Goal: Information Seeking & Learning: Check status

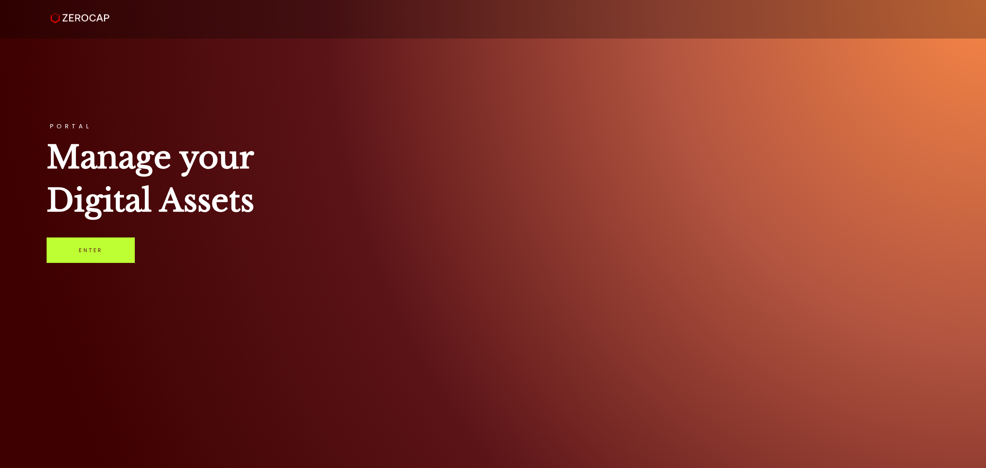
drag, startPoint x: 96, startPoint y: 245, endPoint x: 127, endPoint y: 240, distance: 31.4
click at [96, 245] on link "Enter" at bounding box center [91, 249] width 88 height 25
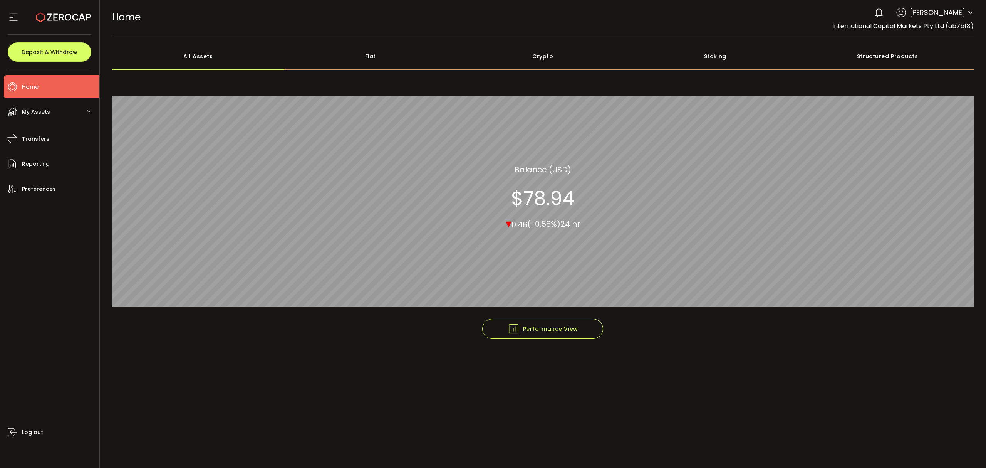
click at [968, 14] on icon at bounding box center [971, 13] width 6 height 6
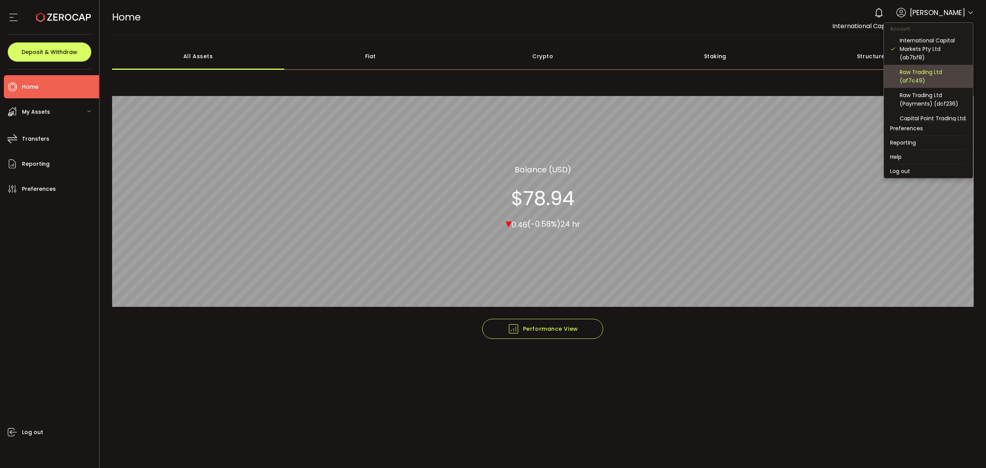
click at [937, 76] on div "Raw Trading Ltd (af7c49)" at bounding box center [933, 76] width 67 height 17
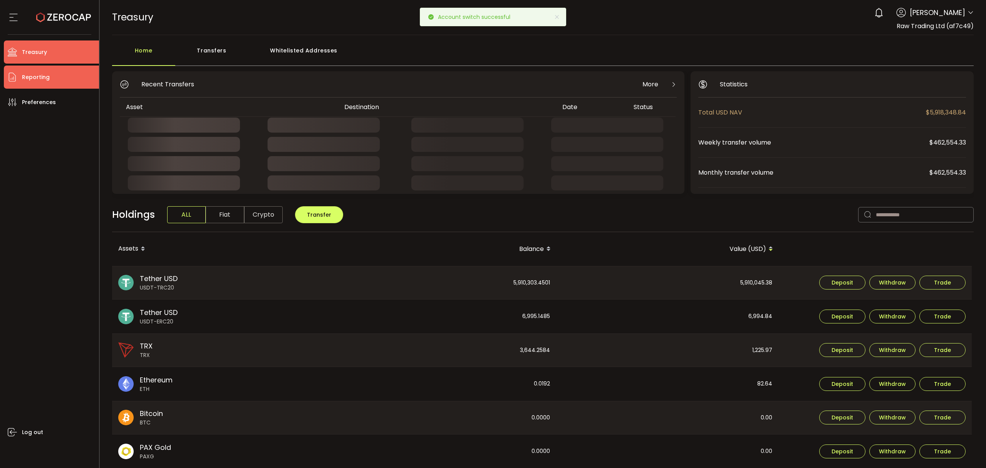
click at [64, 77] on li "Reporting" at bounding box center [51, 76] width 95 height 23
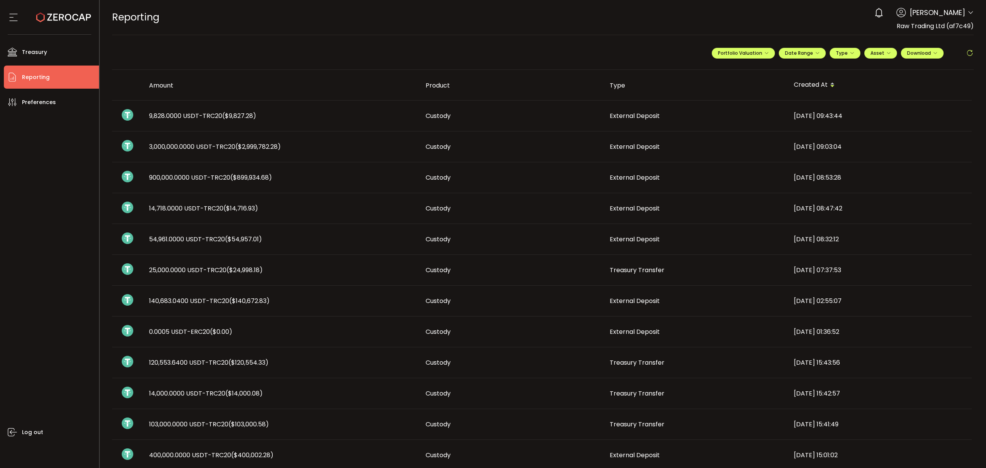
click at [638, 116] on span "External Deposit" at bounding box center [635, 115] width 50 height 9
click at [639, 133] on td "External Deposit" at bounding box center [696, 146] width 184 height 31
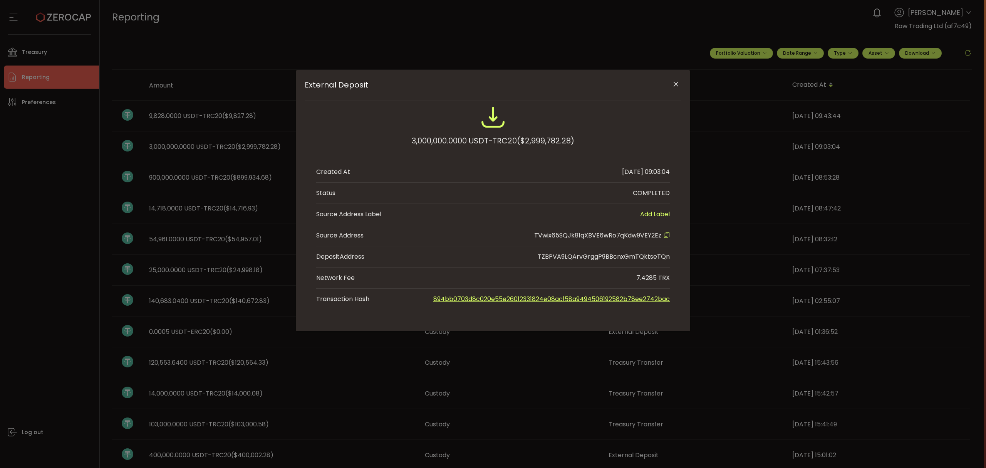
click at [638, 147] on div "3,000,000.0000 USDT-TRC20 ($2,999,782.28)" at bounding box center [493, 130] width 354 height 50
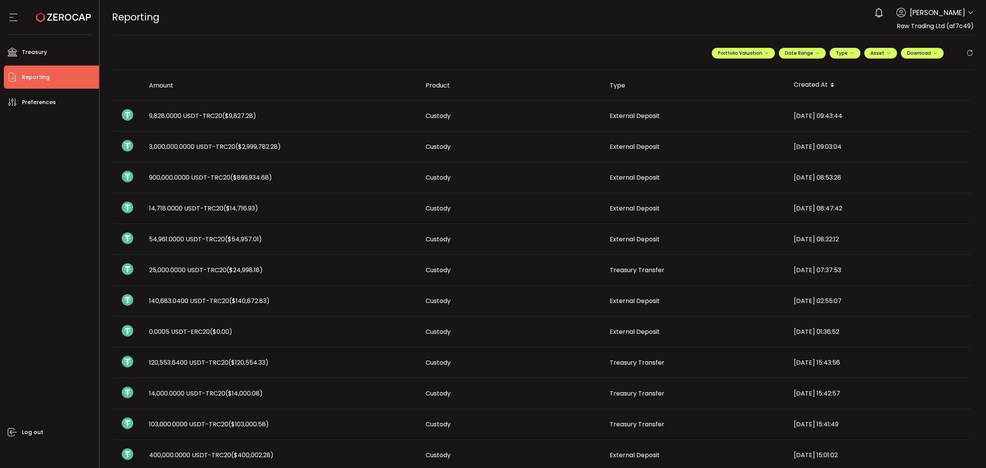
click at [638, 147] on span "External Deposit" at bounding box center [635, 146] width 50 height 9
click at [638, 146] on span "External Deposit" at bounding box center [635, 146] width 50 height 9
click at [628, 179] on span "External Deposit" at bounding box center [635, 177] width 50 height 9
click at [629, 178] on span "External Deposit" at bounding box center [635, 177] width 50 height 9
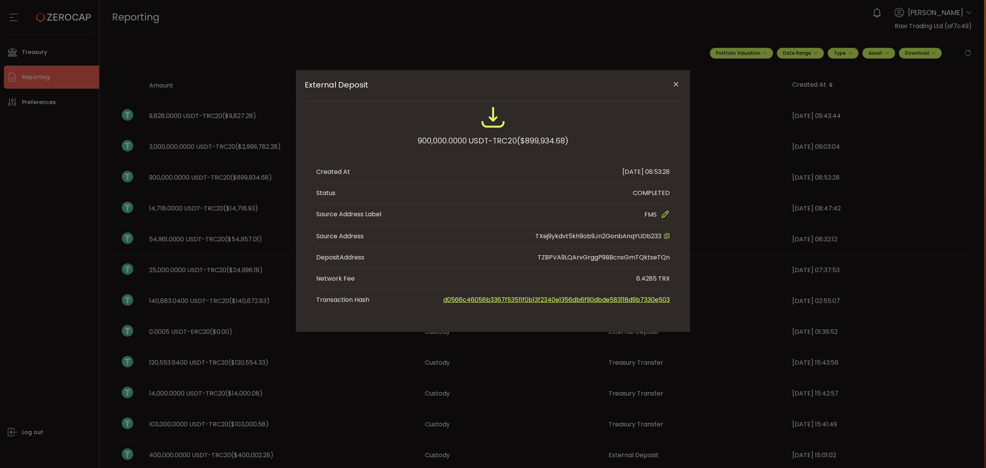
click at [672, 83] on icon "Close" at bounding box center [676, 85] width 8 height 8
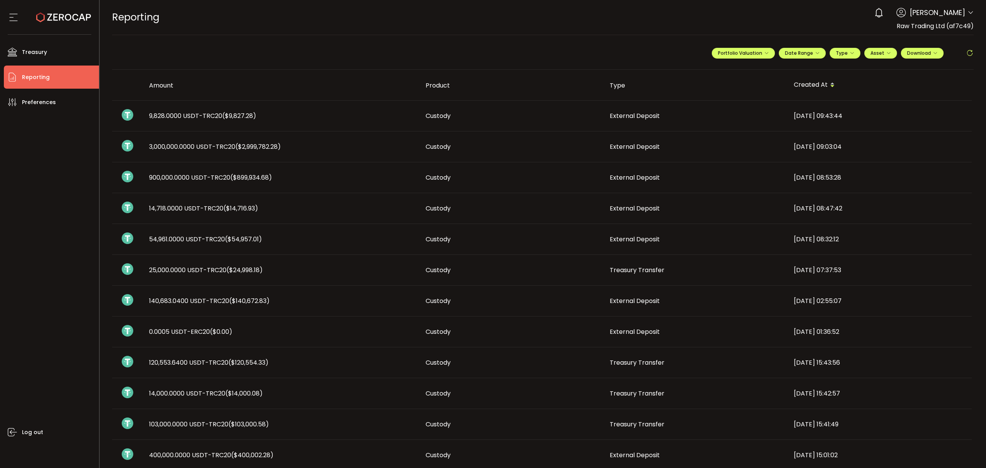
click at [231, 154] on td "3,000,000.0000 USDT-TRC20 ($2,999,782.28)" at bounding box center [281, 146] width 277 height 31
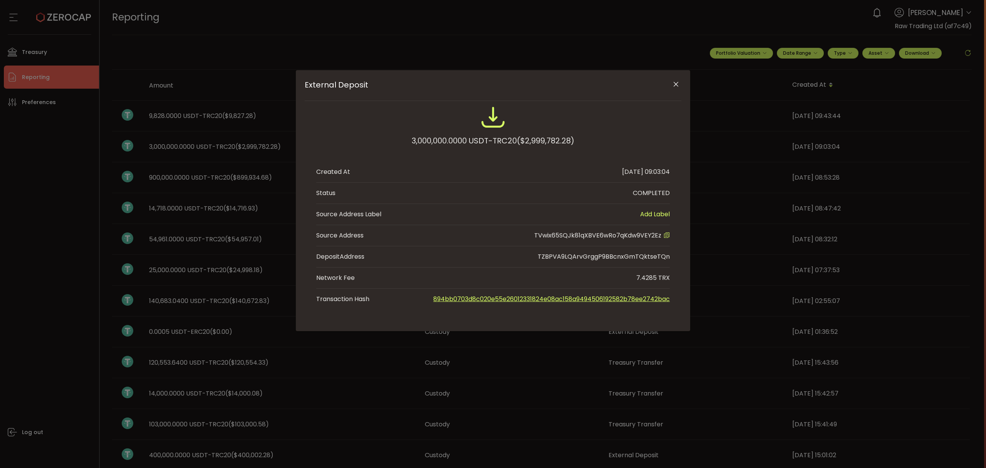
click at [532, 303] on link "894bb0703d8c020e55e26012331824e08ac158a9494506192582b78ee2742bac" at bounding box center [551, 298] width 237 height 9
click at [675, 82] on icon "Close" at bounding box center [676, 85] width 8 height 8
